Goal: Navigation & Orientation: Find specific page/section

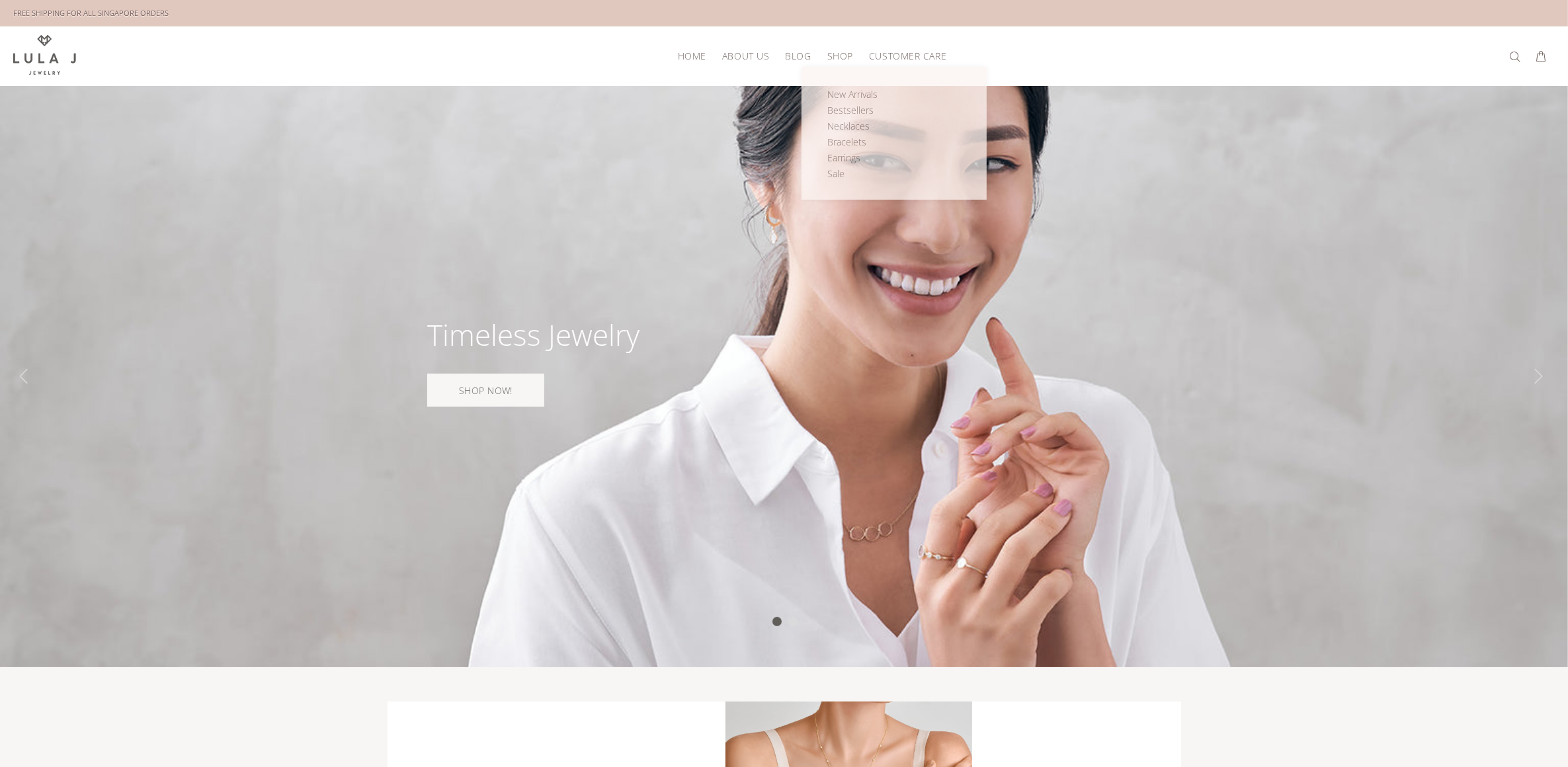
click at [835, 54] on span "Shop" at bounding box center [840, 56] width 26 height 10
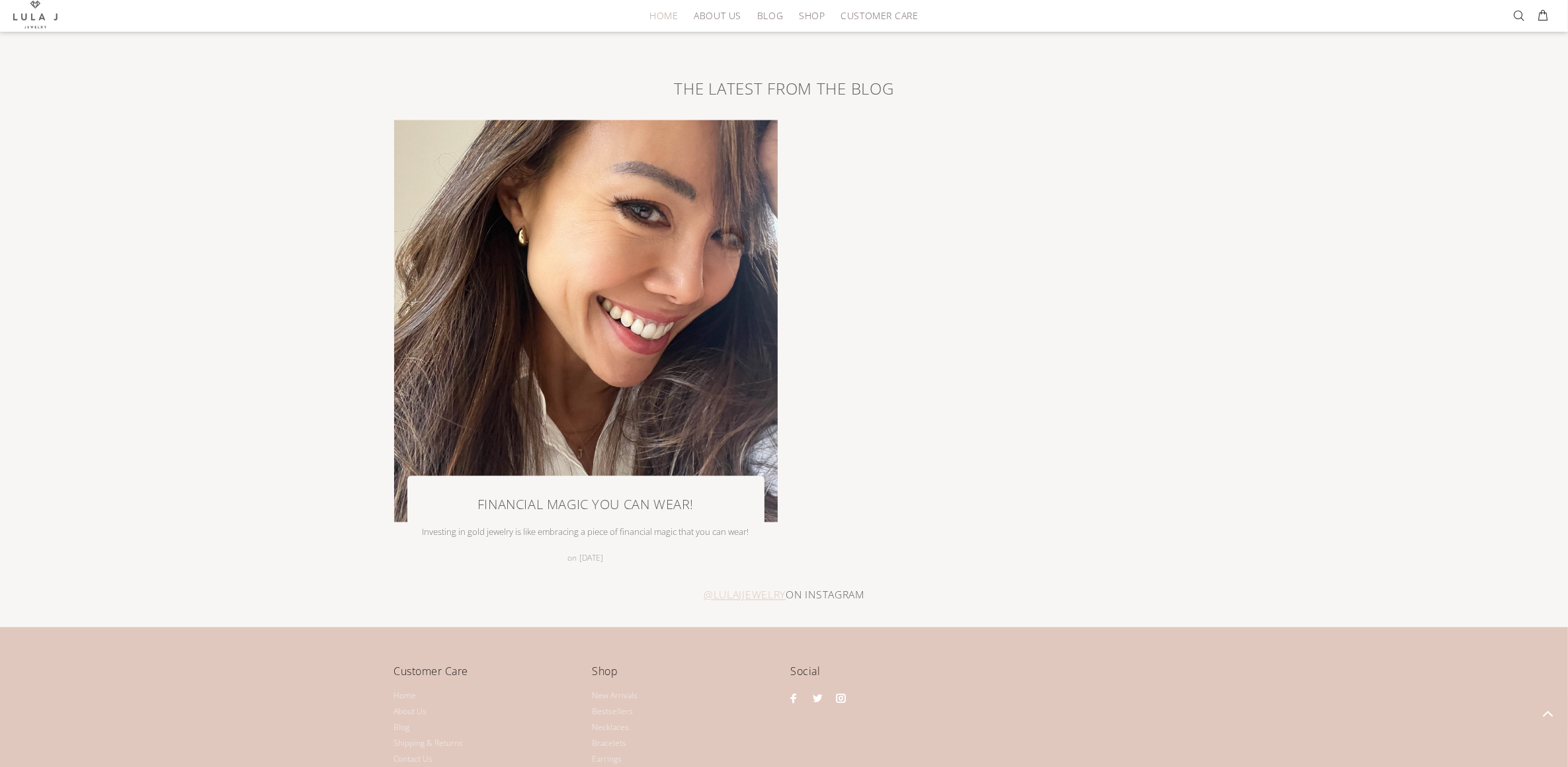
scroll to position [2895, 0]
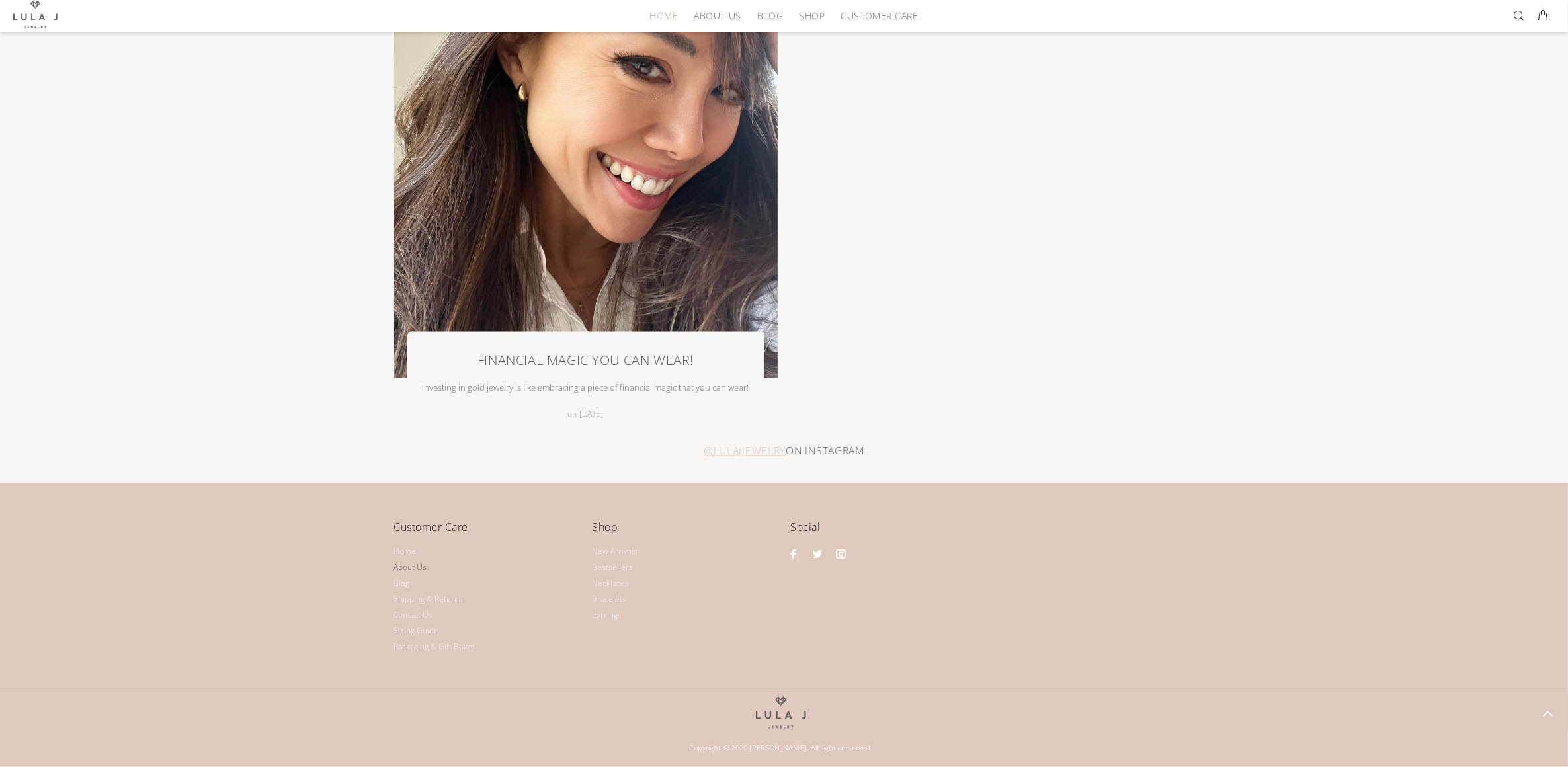
click at [403, 573] on link "About Us" at bounding box center [410, 567] width 33 height 16
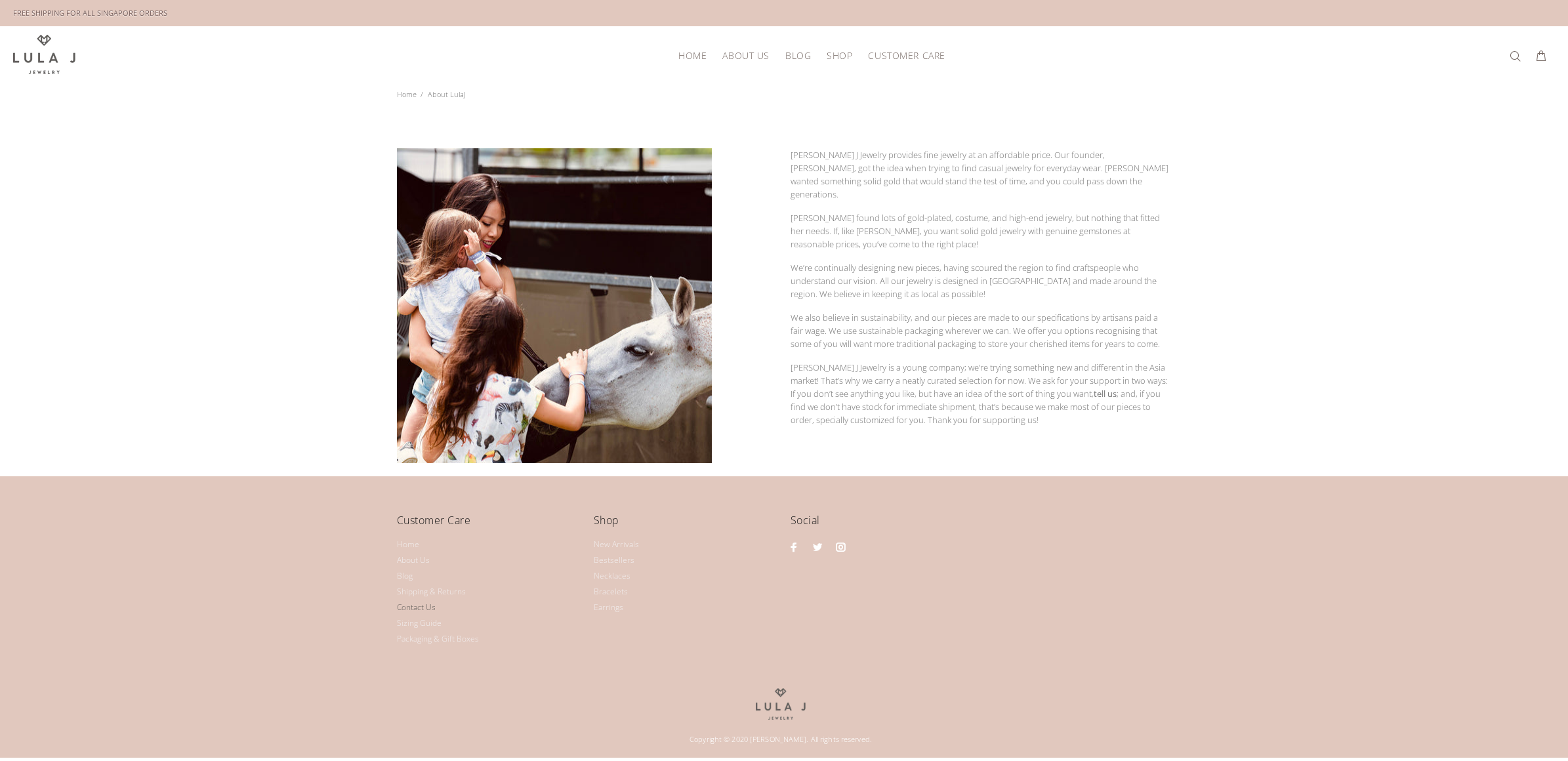
click at [413, 605] on link "Contact Us" at bounding box center [415, 607] width 39 height 16
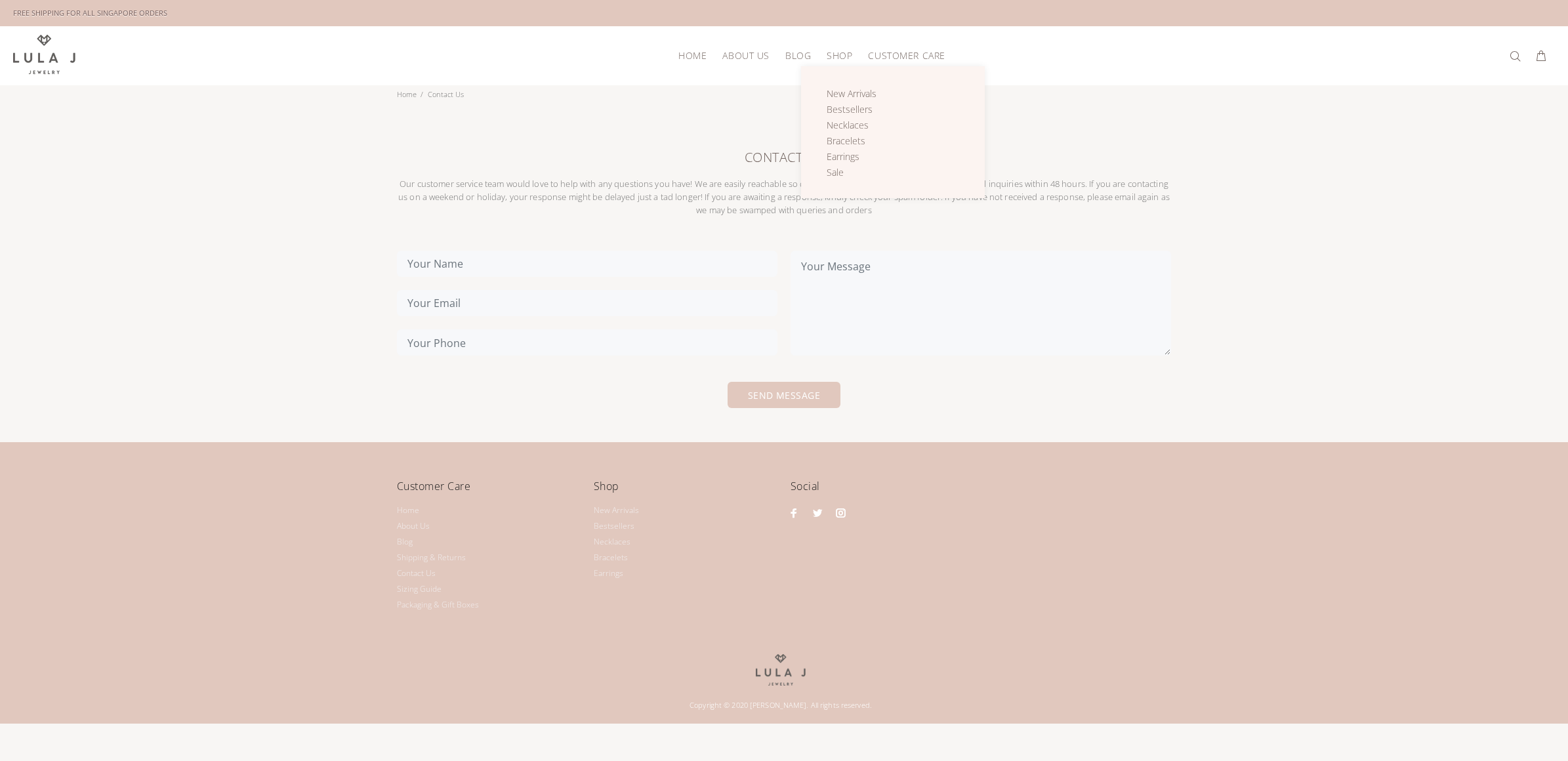
click at [838, 56] on span "Shop" at bounding box center [839, 56] width 25 height 10
click at [853, 99] on span "New Arrivals" at bounding box center [851, 93] width 50 height 12
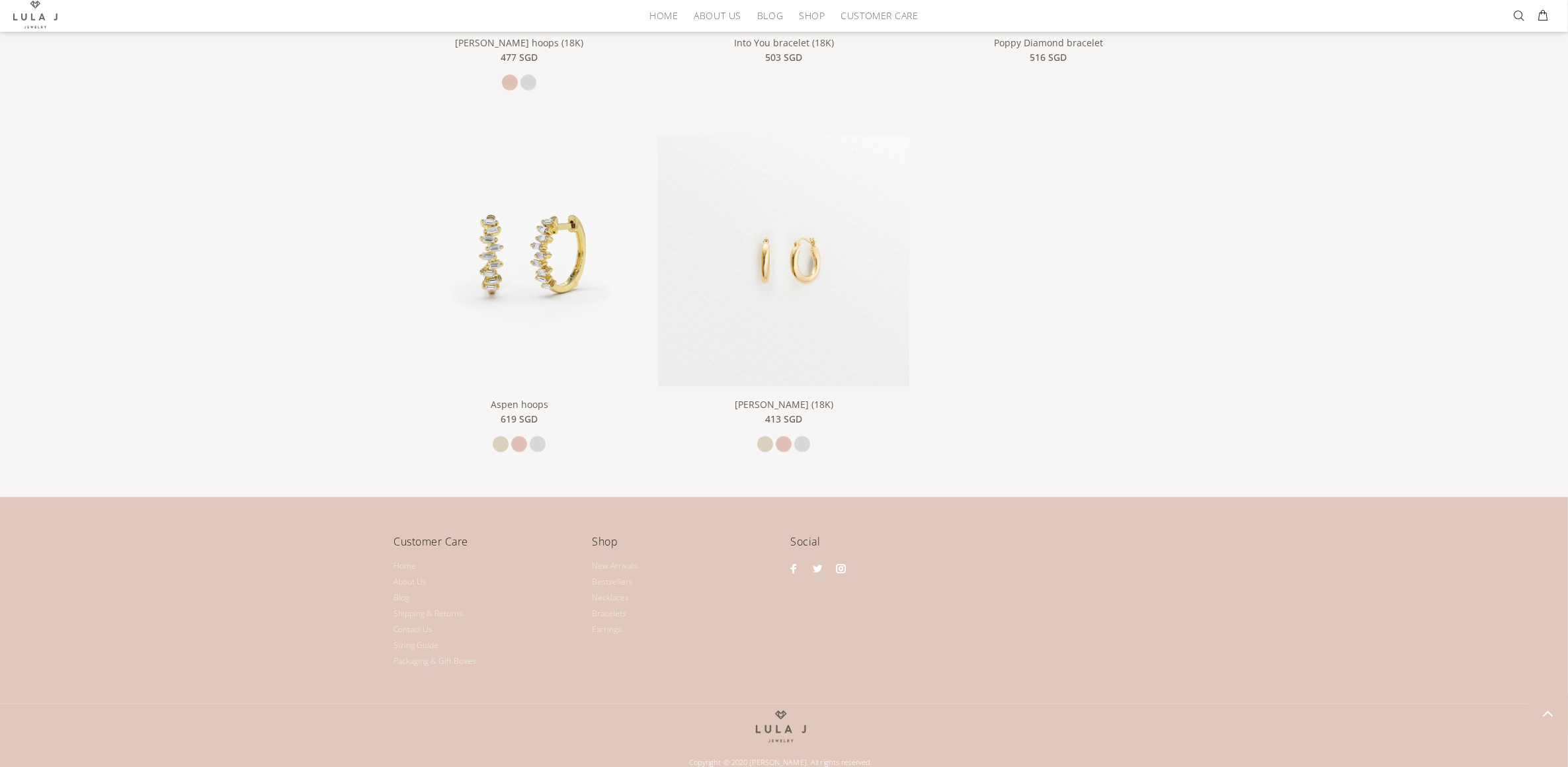
scroll to position [2049, 0]
